Goal: Task Accomplishment & Management: Manage account settings

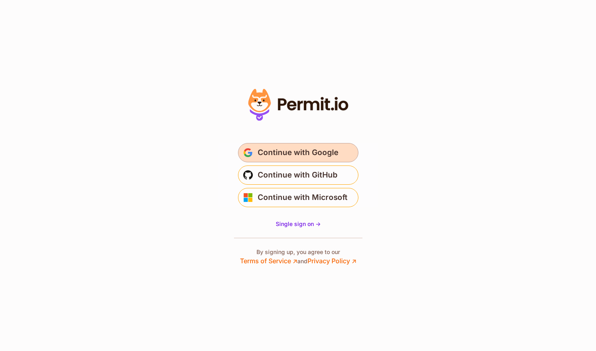
click at [306, 156] on span "Continue with Google" at bounding box center [297, 152] width 81 height 13
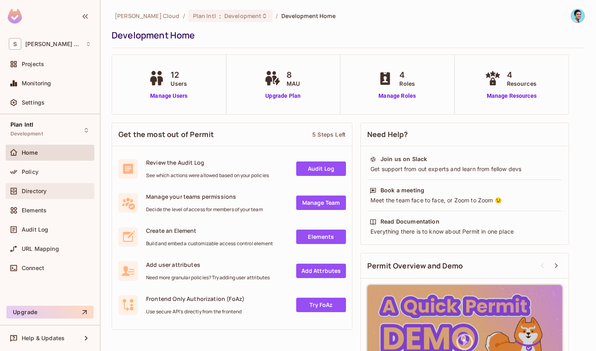
click at [33, 195] on div "Directory" at bounding box center [50, 191] width 82 height 10
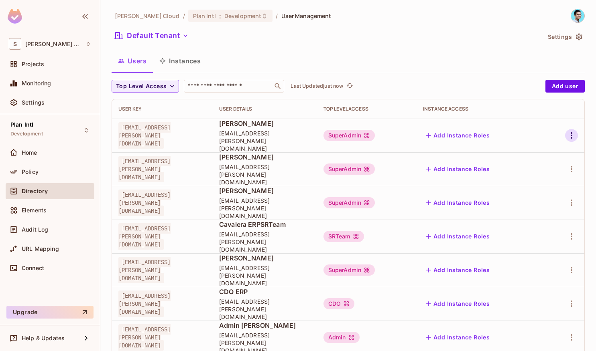
click at [570, 134] on icon "button" at bounding box center [571, 136] width 10 height 10
click at [533, 168] on div "Edit Attributes" at bounding box center [543, 168] width 40 height 8
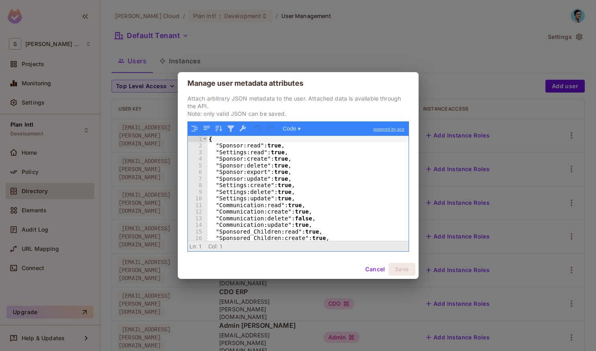
scroll to position [27, 0]
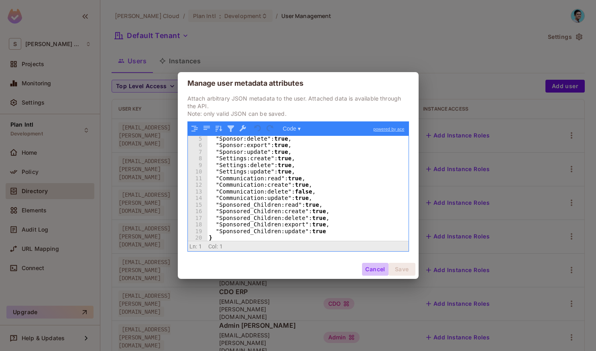
click at [365, 267] on button "Cancel" at bounding box center [375, 269] width 26 height 13
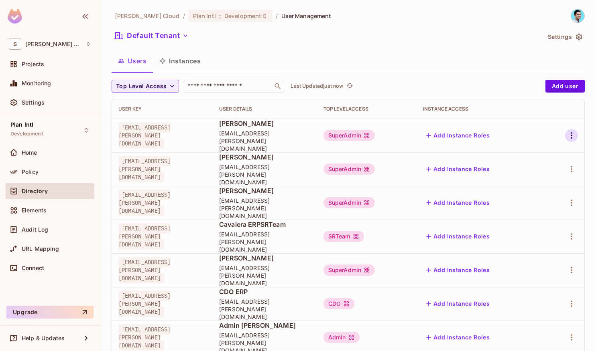
click at [571, 131] on icon "button" at bounding box center [571, 136] width 10 height 10
click at [550, 165] on div "Edit Attributes" at bounding box center [543, 168] width 40 height 8
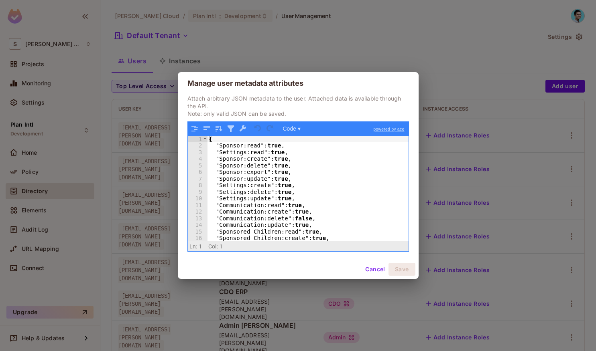
click at [258, 187] on div "{ "Sponsor:read" : true , "Settings:read" : true , "Sponsor:create" : true , "S…" at bounding box center [307, 195] width 201 height 119
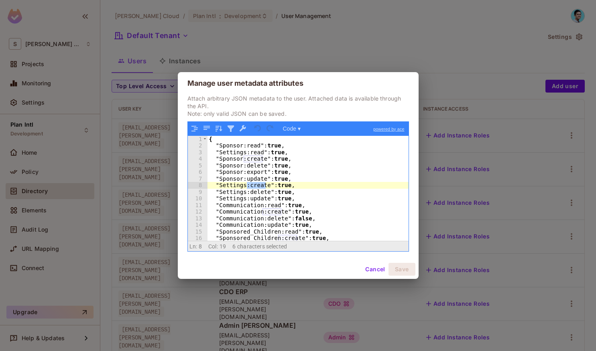
click at [371, 276] on button "Cancel" at bounding box center [375, 269] width 26 height 13
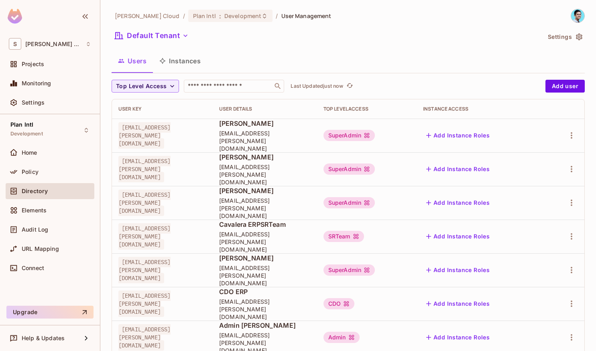
click at [310, 298] on span "[EMAIL_ADDRESS][PERSON_NAME][DOMAIN_NAME]" at bounding box center [264, 309] width 91 height 23
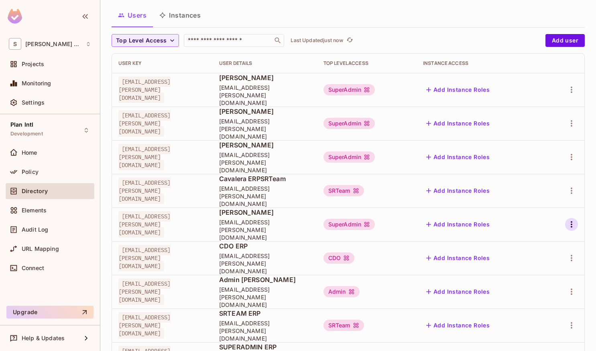
click at [573, 220] on icon "button" at bounding box center [571, 225] width 10 height 10
click at [545, 229] on div "Edit Attributes" at bounding box center [543, 228] width 40 height 8
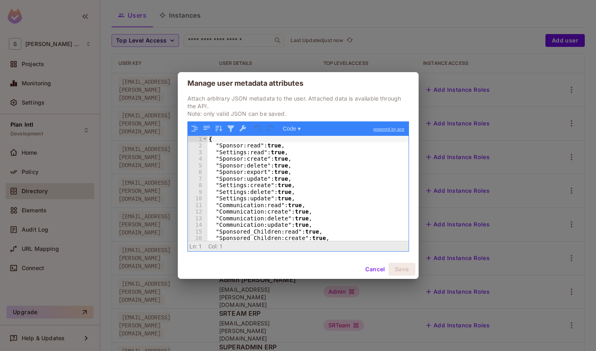
click at [270, 155] on div "{ "Sponsor:read" : true , "Settings:read" : true , "Sponsor:create" : true , "S…" at bounding box center [307, 195] width 201 height 119
drag, startPoint x: 270, startPoint y: 184, endPoint x: 297, endPoint y: 189, distance: 27.3
click at [270, 184] on div "{ "Sponsor:read" : true , "Settings:read" : true , "Sponsor:create" : true , "S…" at bounding box center [307, 195] width 201 height 119
click at [319, 192] on div "{ "Sponsor:read" : true , "Settings:read" : true , "Sponsor:create" : true , "S…" at bounding box center [307, 195] width 201 height 119
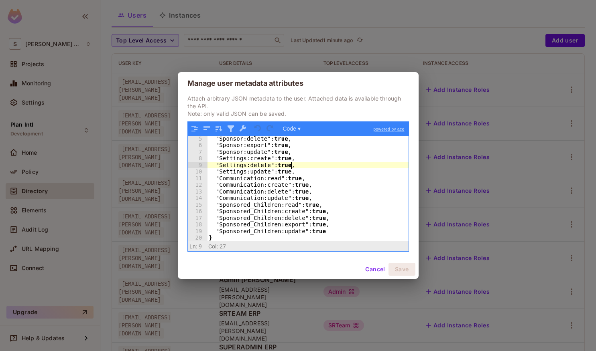
scroll to position [27, 0]
click at [364, 269] on button "Cancel" at bounding box center [375, 269] width 26 height 13
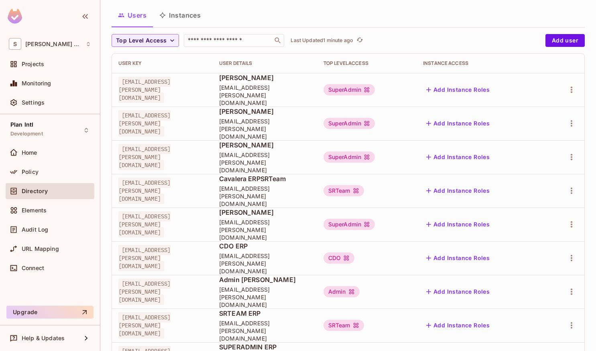
scroll to position [130, 0]
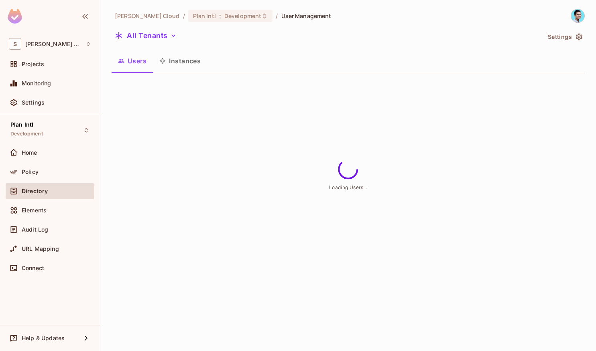
click at [177, 60] on button "Instances" at bounding box center [180, 61] width 54 height 20
click at [136, 65] on button "Users" at bounding box center [131, 61] width 41 height 20
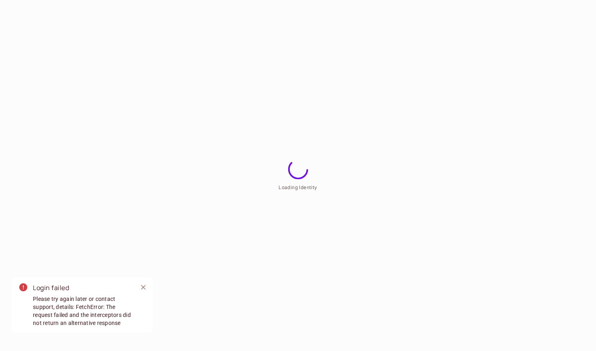
click at [200, 0] on html "Loading Identity Login failed Please try again later or contact support, detail…" at bounding box center [298, 0] width 596 height 0
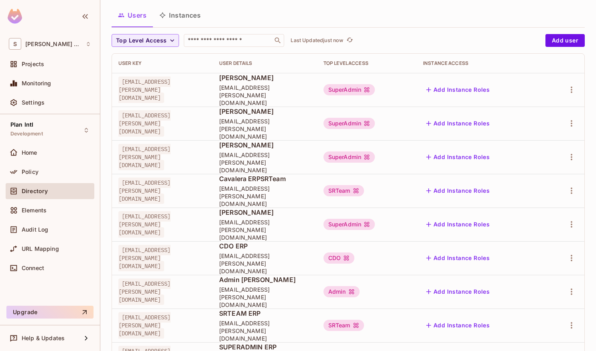
scroll to position [156, 0]
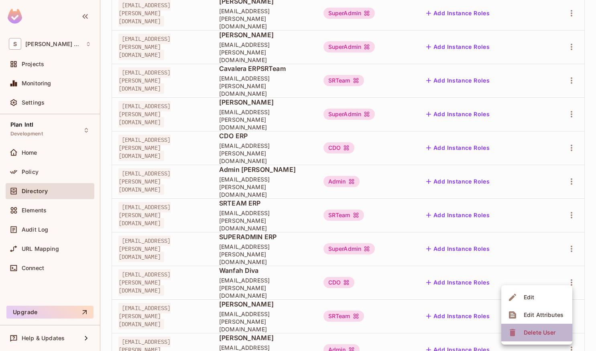
click at [532, 328] on span "Delete User" at bounding box center [539, 332] width 36 height 13
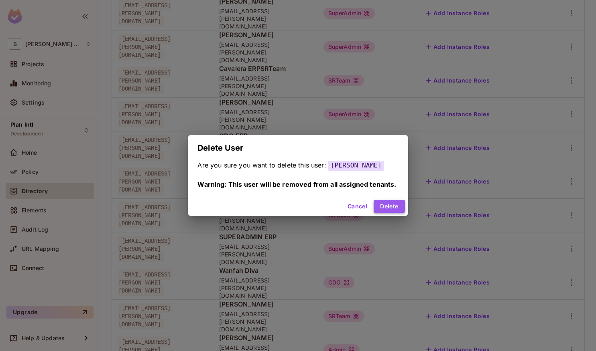
click at [385, 205] on button "Delete" at bounding box center [388, 206] width 31 height 13
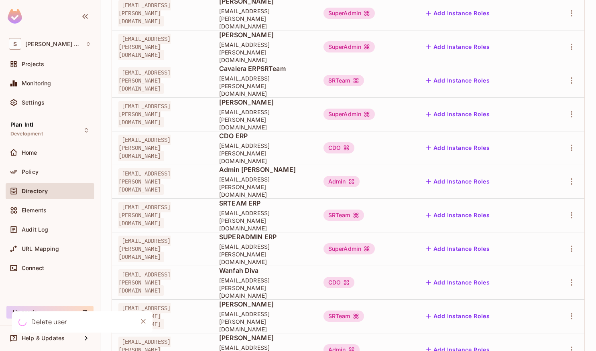
click at [385, 205] on button "Delete" at bounding box center [388, 206] width 31 height 13
